Goal: Check status

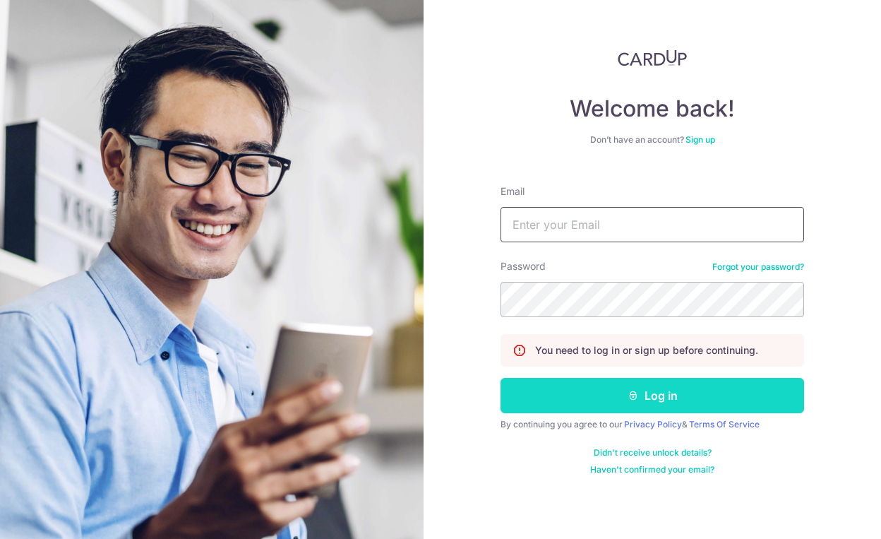
type input "[EMAIL_ADDRESS][DOMAIN_NAME]"
click at [638, 402] on button "Log in" at bounding box center [651, 395] width 303 height 35
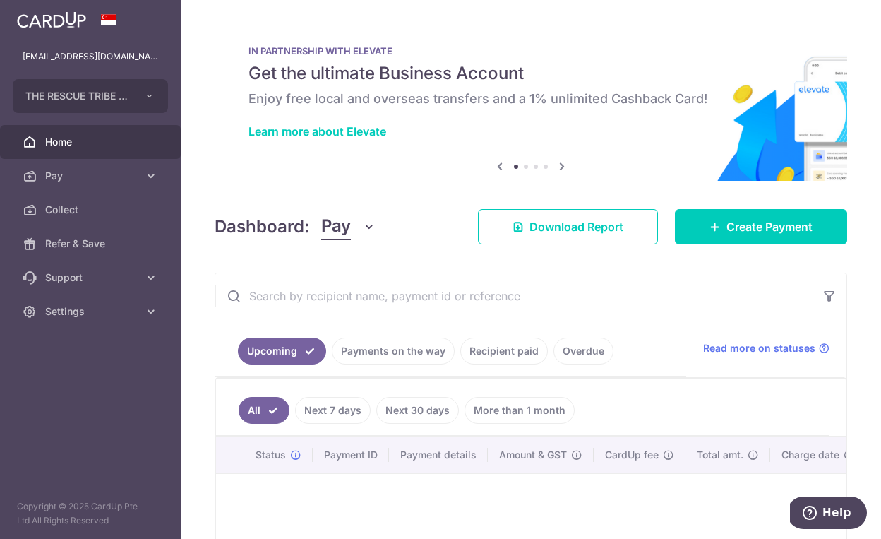
click at [498, 339] on link "Recipient paid" at bounding box center [504, 350] width 88 height 27
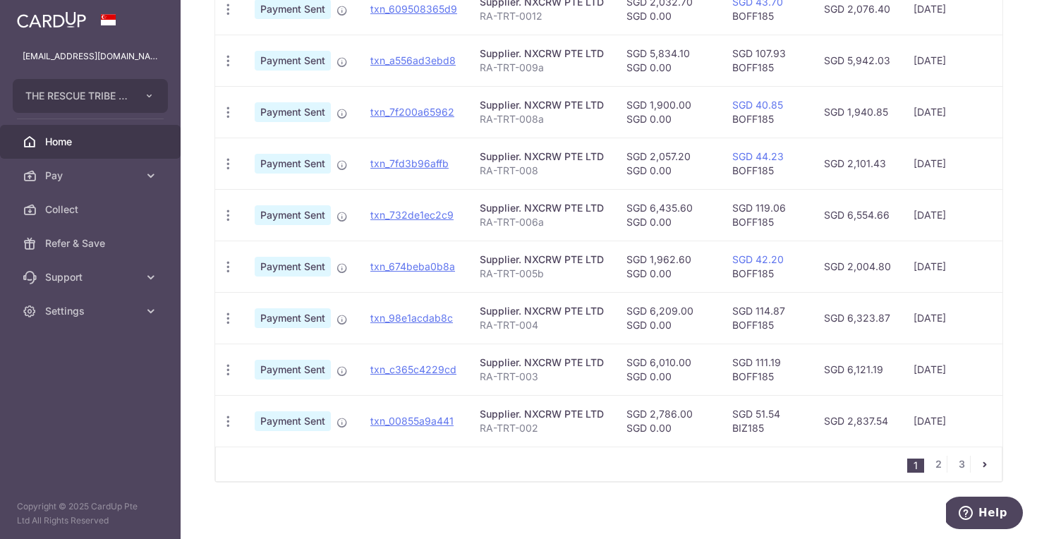
scroll to position [492, 0]
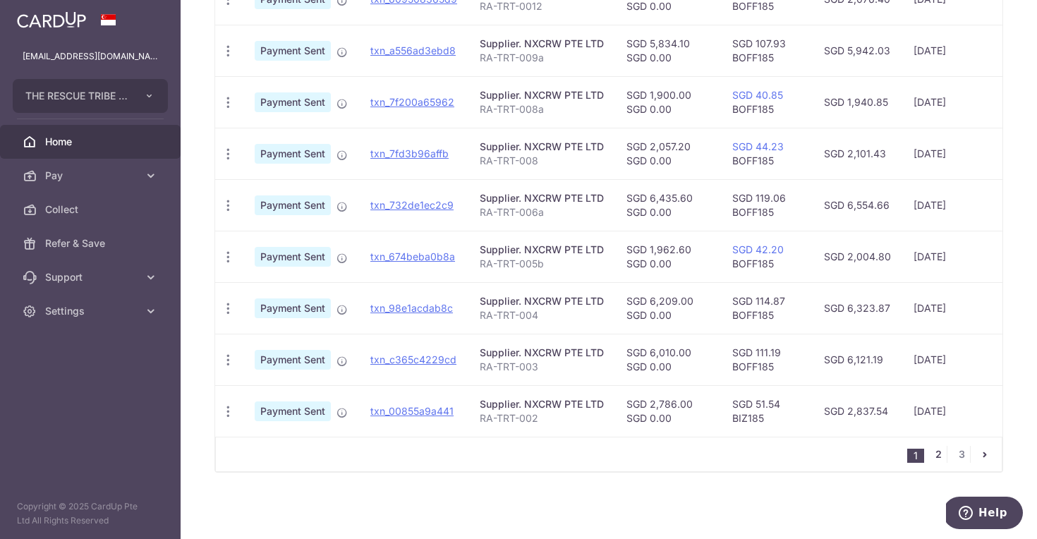
click at [880, 455] on link "2" at bounding box center [938, 454] width 17 height 17
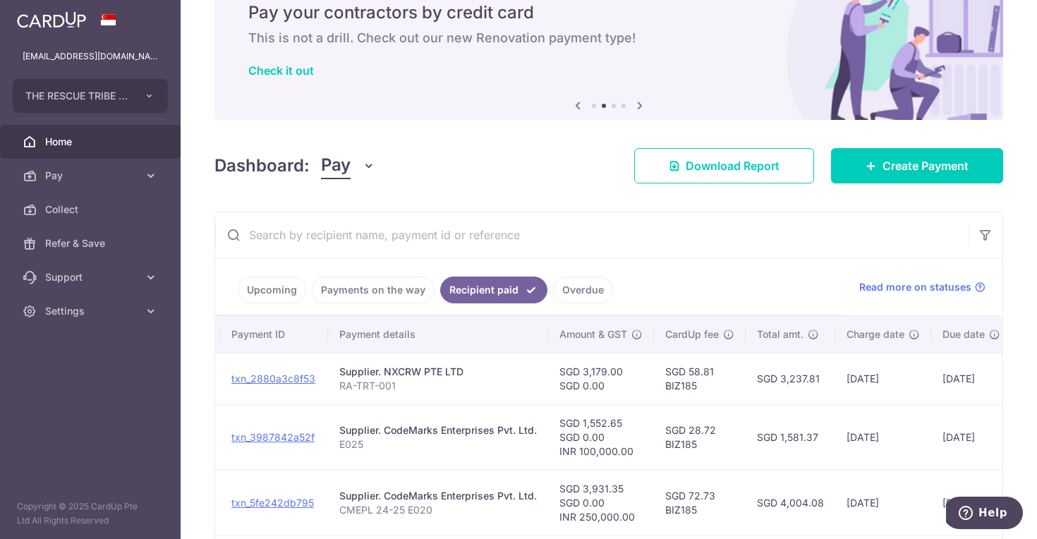
scroll to position [0, 47]
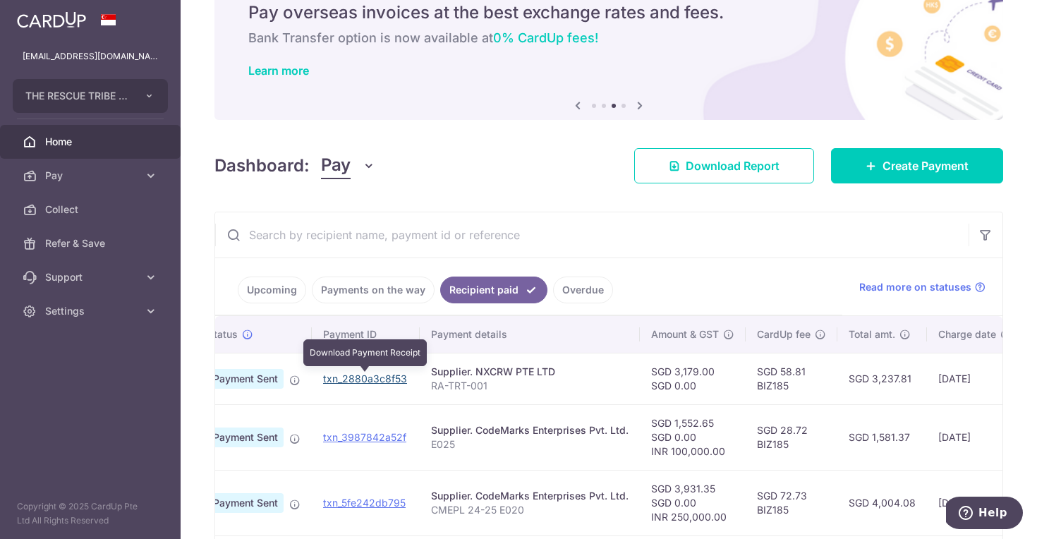
click at [376, 378] on link "txn_2880a3c8f53" at bounding box center [365, 379] width 84 height 12
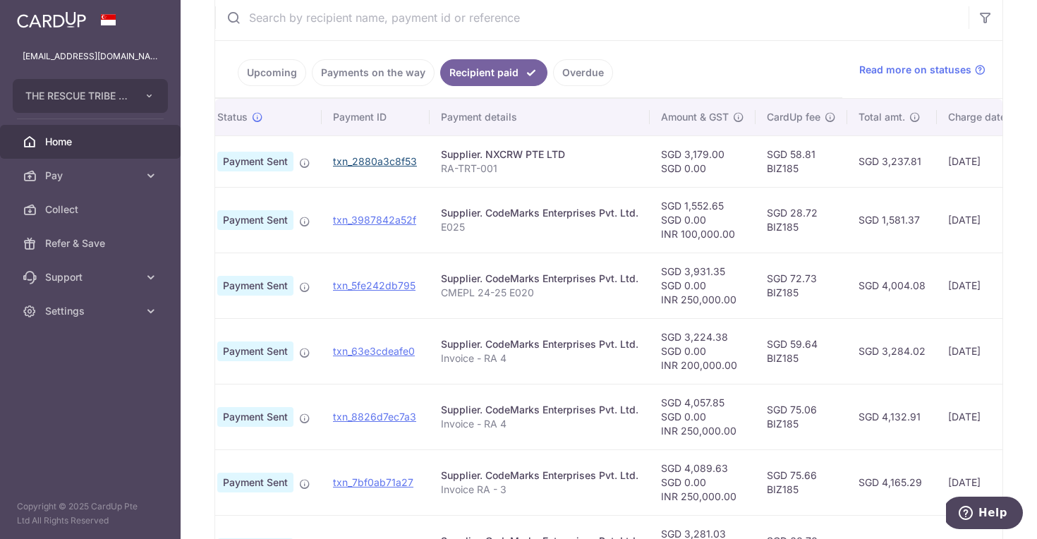
scroll to position [0, 0]
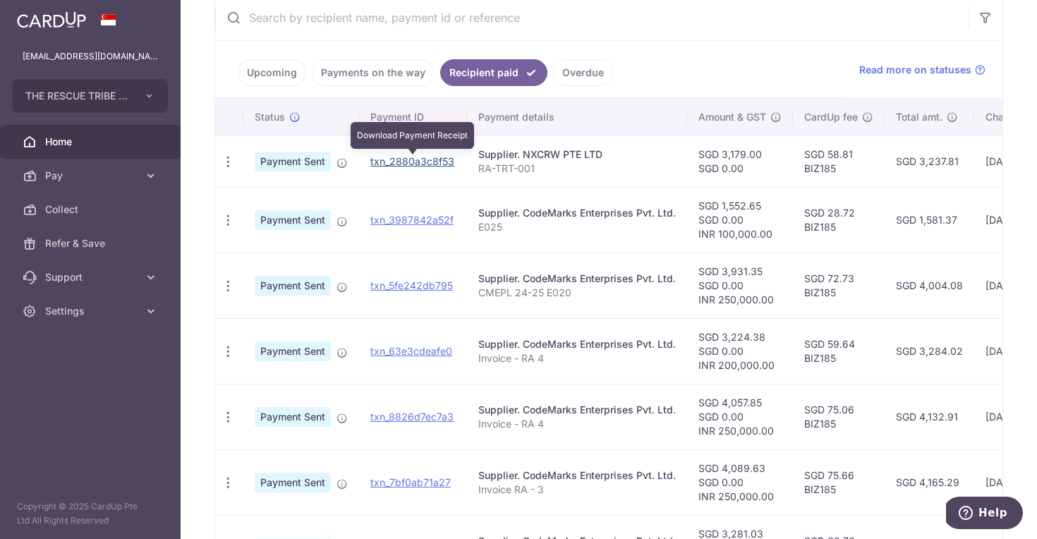
click at [426, 162] on link "txn_2880a3c8f53" at bounding box center [413, 161] width 84 height 12
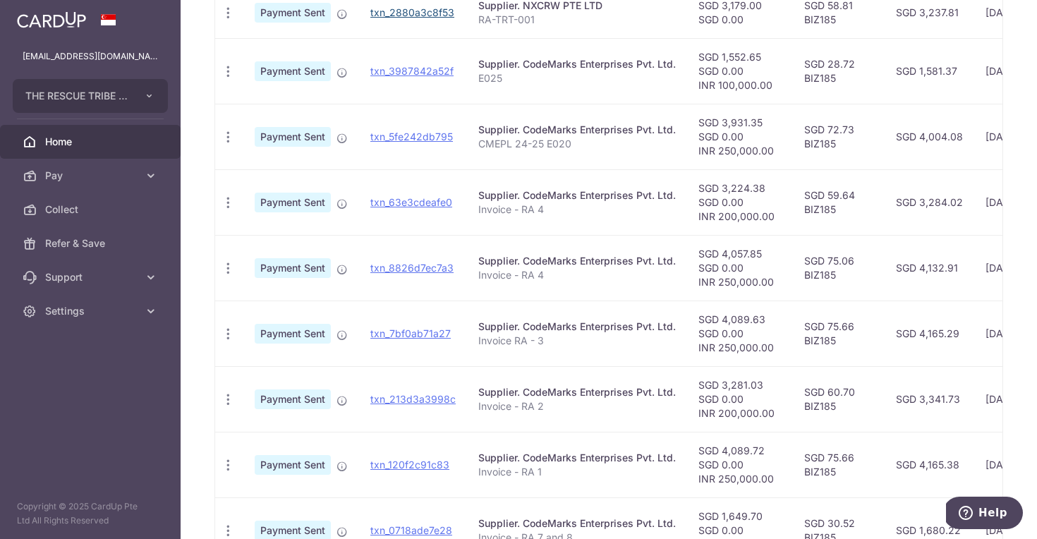
scroll to position [619, 0]
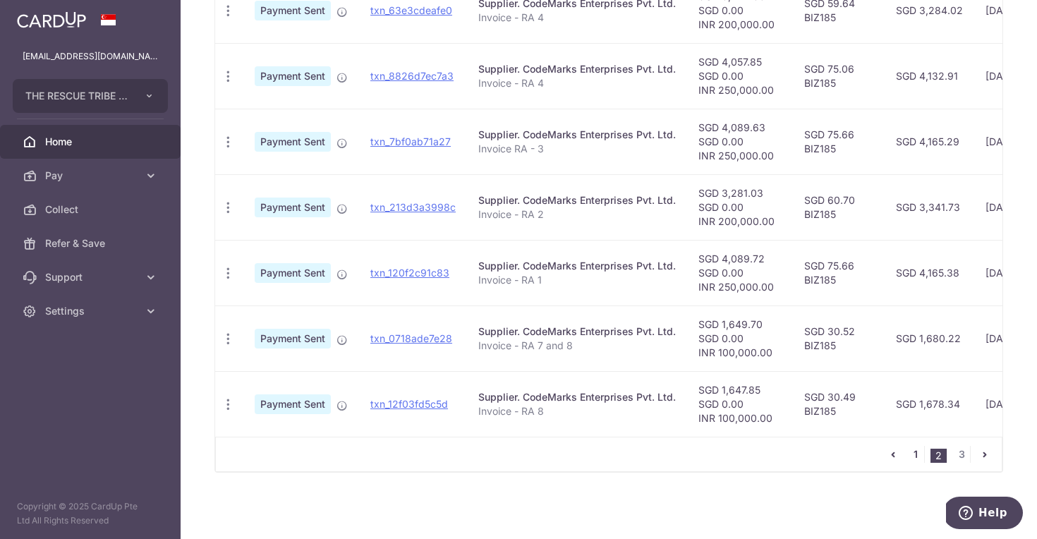
click at [880, 454] on link "1" at bounding box center [916, 454] width 17 height 17
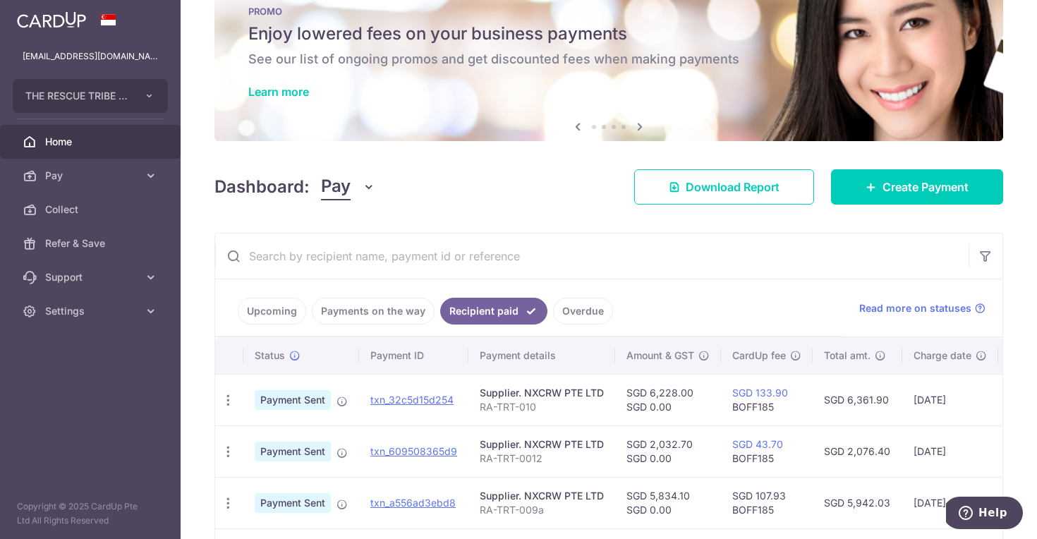
scroll to position [492, 0]
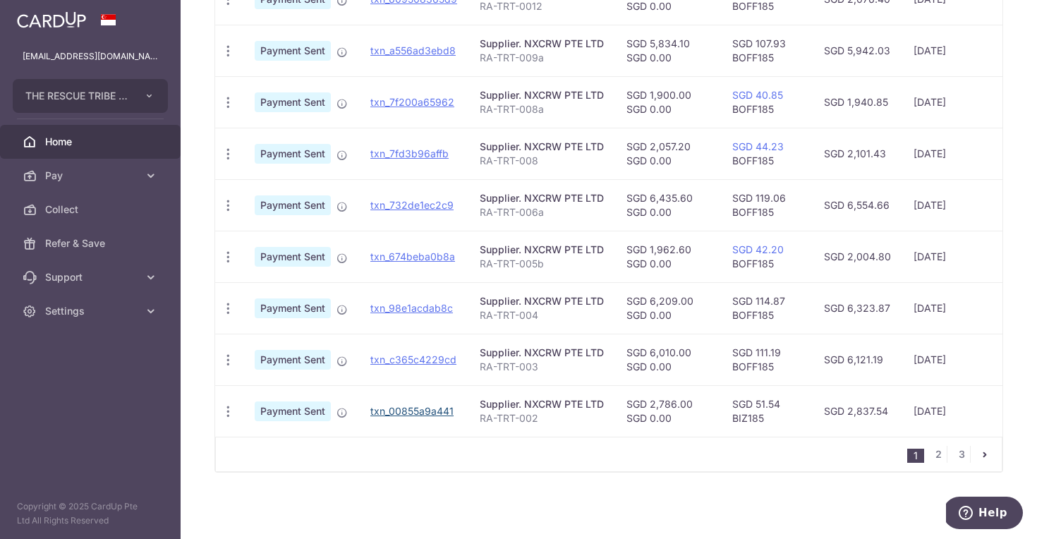
click at [424, 409] on link "txn_00855a9a441" at bounding box center [412, 411] width 83 height 12
copy p "RA-TRT-003"
drag, startPoint x: 478, startPoint y: 366, endPoint x: 546, endPoint y: 368, distance: 67.8
click at [546, 368] on td "Supplier. NXCRW PTE LTD RA-TRT-003" at bounding box center [542, 360] width 147 height 52
click at [474, 339] on td "Supplier. NXCRW PTE LTD RA-TRT-003" at bounding box center [542, 360] width 147 height 52
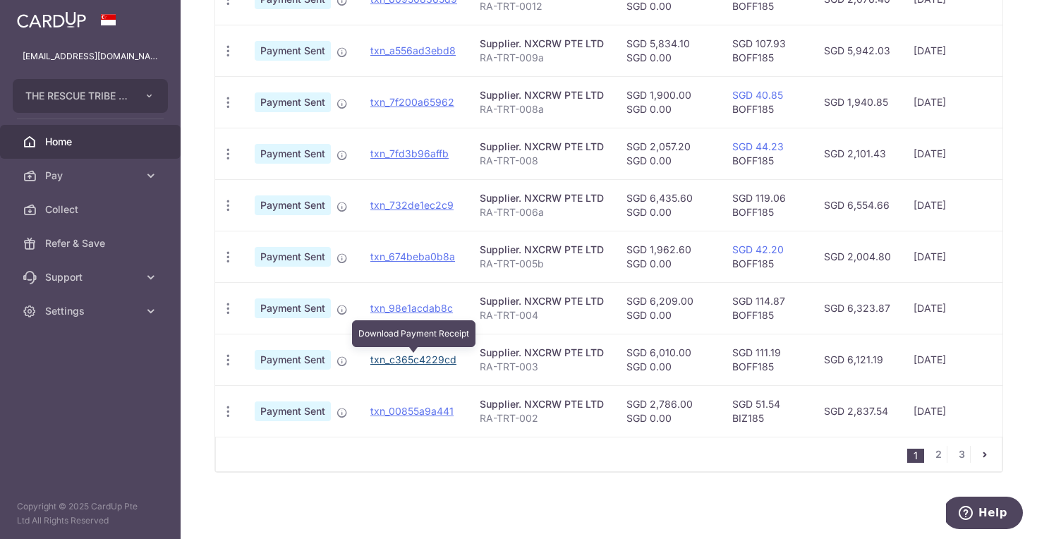
click at [418, 361] on link "txn_c365c4229cd" at bounding box center [414, 360] width 86 height 12
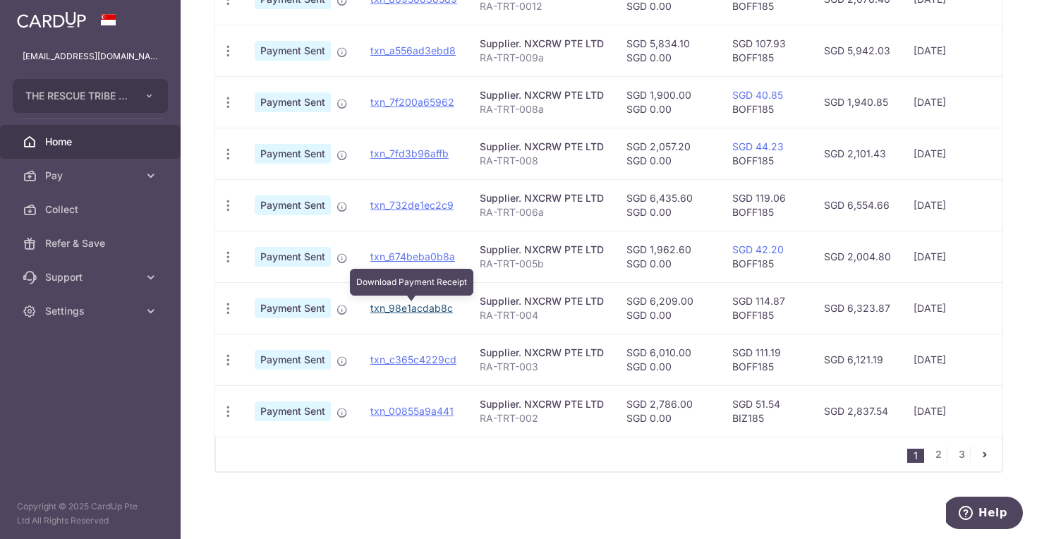
click at [390, 314] on link "txn_98e1acdab8c" at bounding box center [412, 308] width 83 height 12
click at [405, 211] on td "txn_732de1ec2c9" at bounding box center [413, 205] width 109 height 52
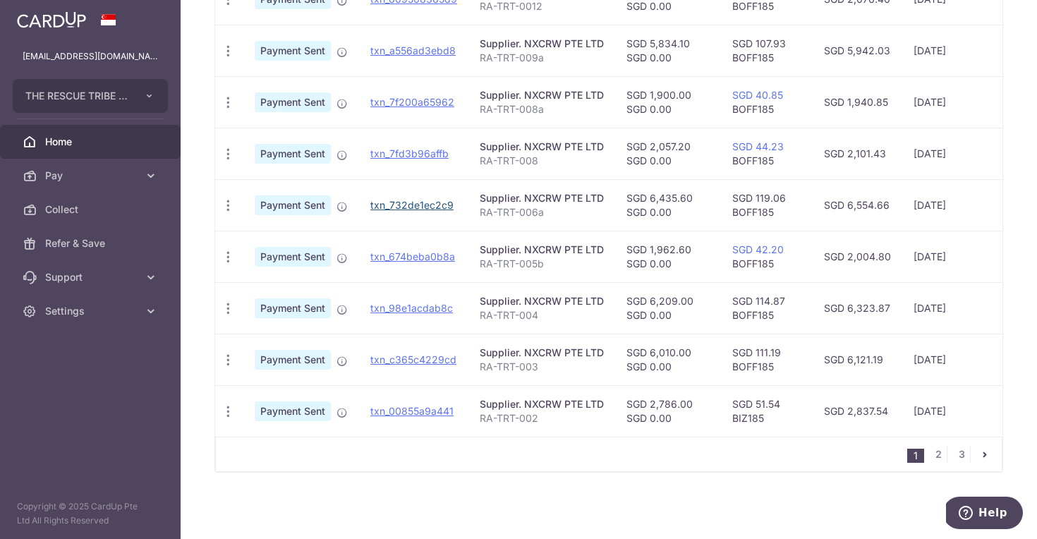
click at [404, 196] on td "txn_732de1ec2c9" at bounding box center [413, 205] width 109 height 52
click at [404, 207] on link "txn_732de1ec2c9" at bounding box center [412, 205] width 83 height 12
click at [678, 41] on td "SGD 5,834.10 SGD 0.00" at bounding box center [668, 51] width 106 height 52
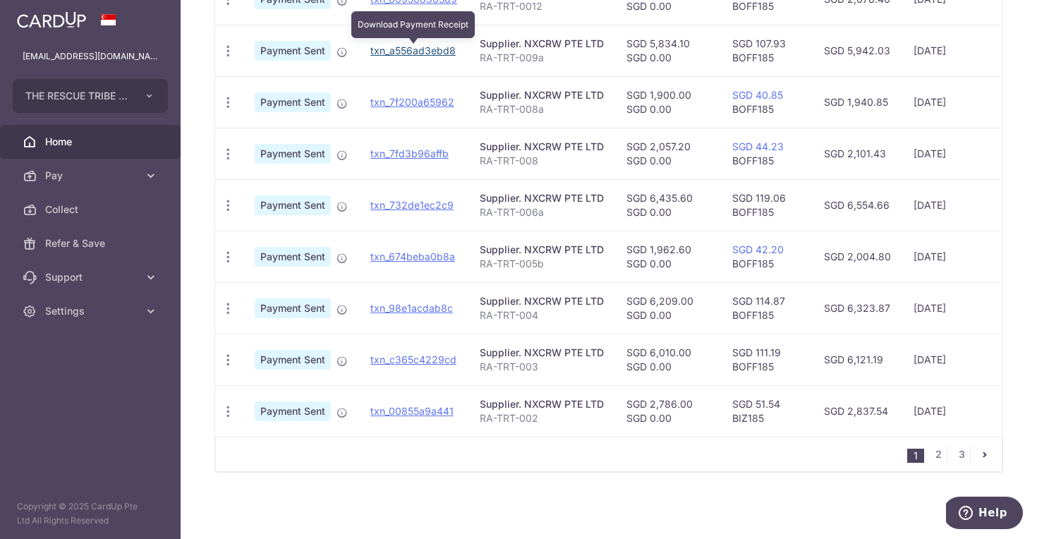
click at [428, 47] on link "txn_a556ad3ebd8" at bounding box center [413, 50] width 85 height 12
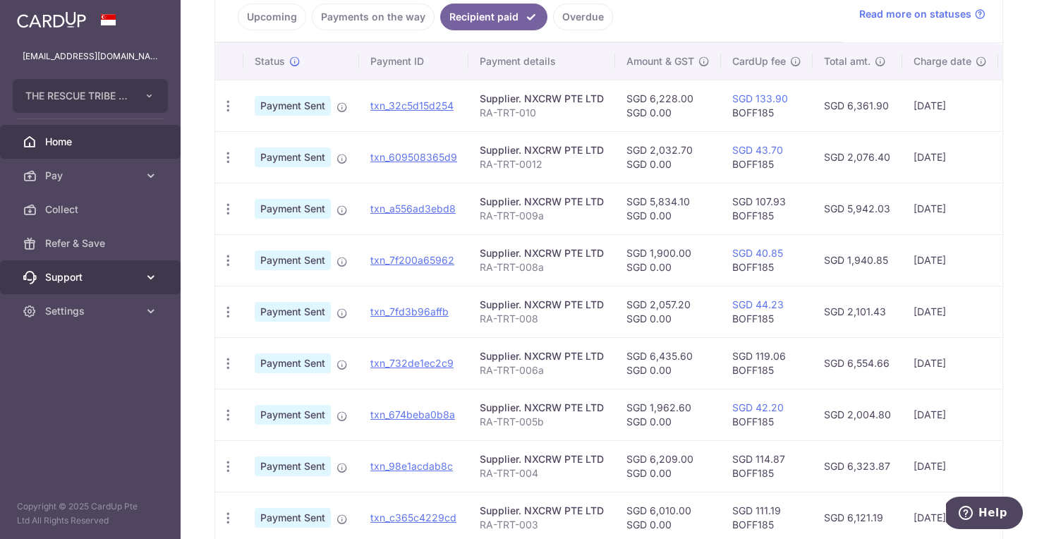
scroll to position [331, 0]
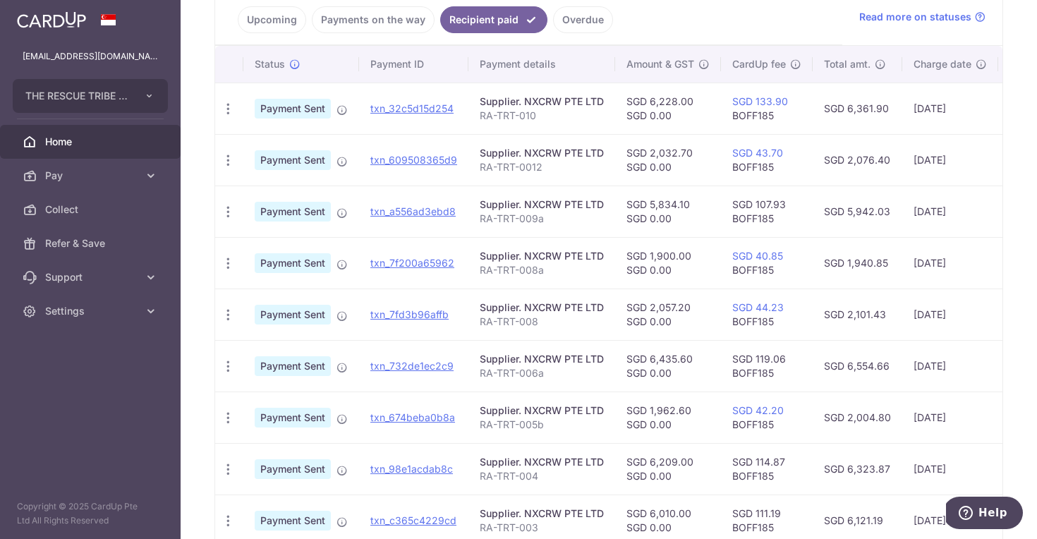
click at [386, 116] on td "txn_32c5d15d254" at bounding box center [413, 109] width 109 height 52
click at [399, 111] on link "txn_32c5d15d254" at bounding box center [412, 108] width 83 height 12
